Goal: Task Accomplishment & Management: Manage account settings

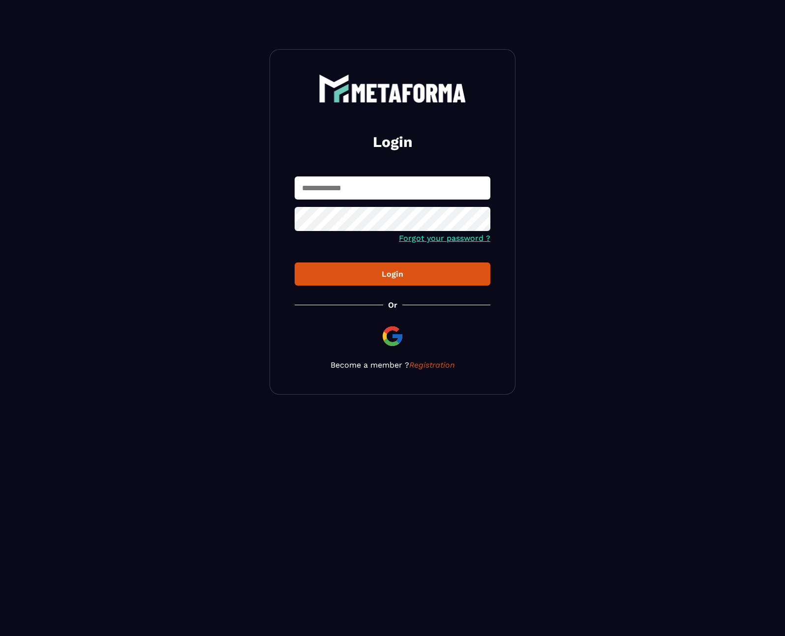
click at [412, 193] on input "text" at bounding box center [393, 188] width 196 height 23
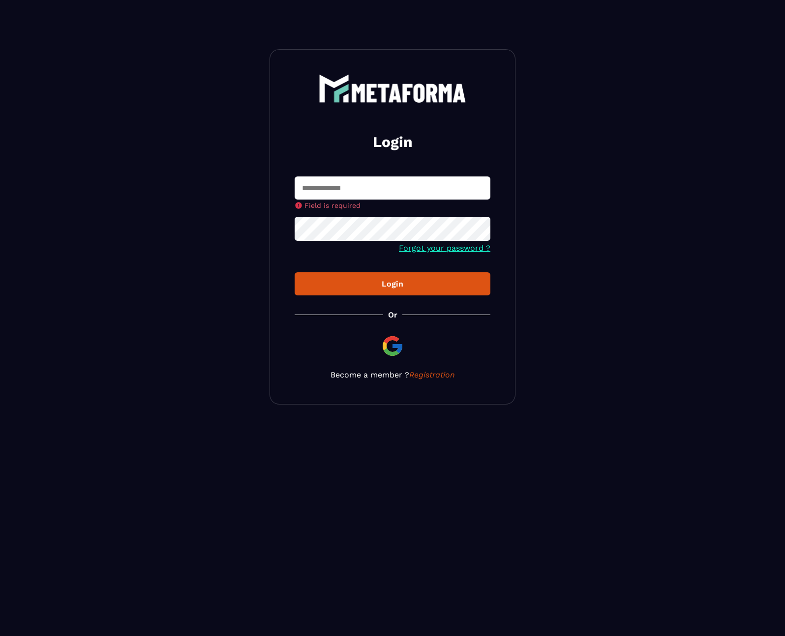
type input "**********"
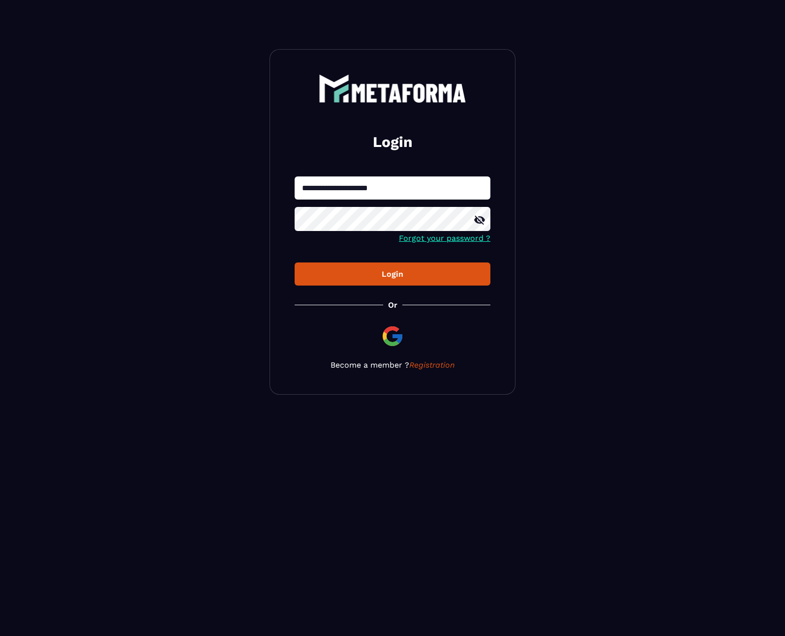
click at [415, 278] on div "Login" at bounding box center [392, 274] width 180 height 9
